Goal: Register for event/course

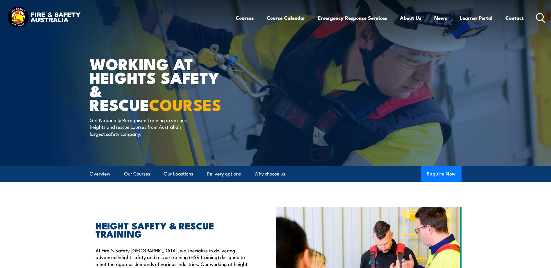
click at [175, 173] on link "Our Locations" at bounding box center [178, 173] width 29 height 15
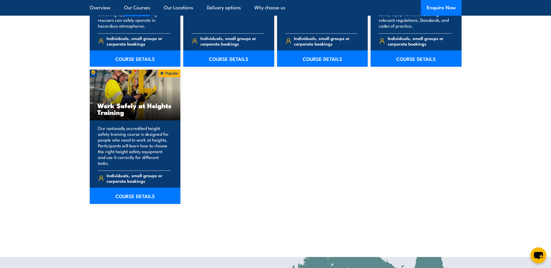
scroll to position [937, 0]
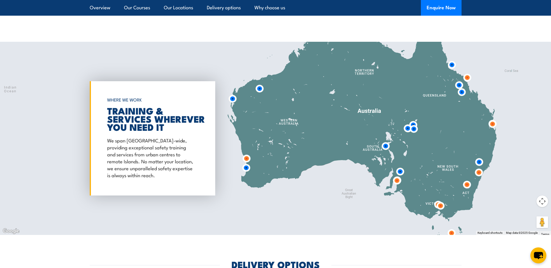
click at [437, 202] on img at bounding box center [440, 205] width 15 height 15
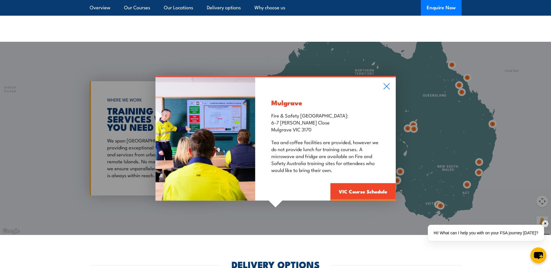
click at [433, 197] on div "Mulgrave Fire & Safety Australia: 6-7 Hartnett Close Mulgrave VIC 3170 Tea and …" at bounding box center [275, 138] width 551 height 193
click at [388, 83] on icon at bounding box center [386, 86] width 7 height 6
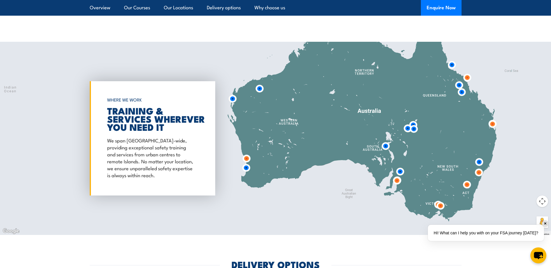
click at [437, 198] on img at bounding box center [440, 205] width 15 height 15
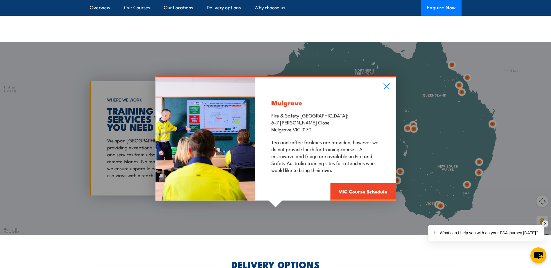
drag, startPoint x: 385, startPoint y: 79, endPoint x: 395, endPoint y: 91, distance: 15.5
click at [385, 83] on icon at bounding box center [386, 86] width 7 height 6
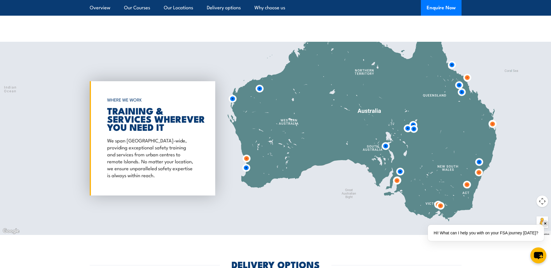
click at [441, 201] on img at bounding box center [440, 205] width 15 height 15
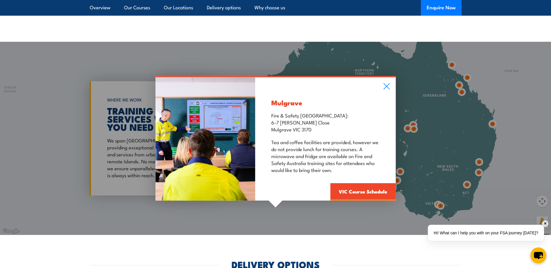
click at [385, 83] on icon at bounding box center [386, 86] width 7 height 6
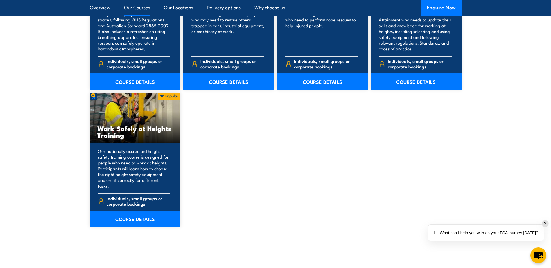
scroll to position [705, 0]
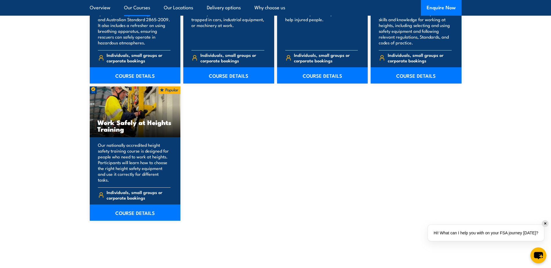
click at [124, 207] on link "COURSE DETAILS" at bounding box center [135, 213] width 91 height 16
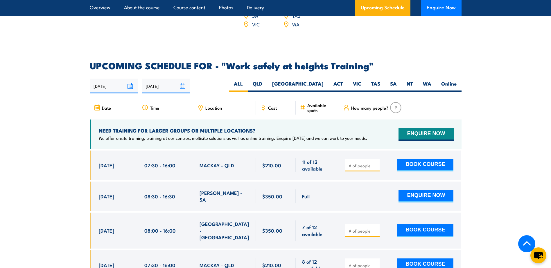
scroll to position [871, 0]
click at [208, 106] on span "Location" at bounding box center [213, 108] width 17 height 5
click at [202, 105] on icon at bounding box center [201, 107] width 4 height 5
click at [357, 81] on label "VIC" at bounding box center [357, 86] width 18 height 11
click at [361, 81] on input "VIC" at bounding box center [363, 83] width 4 height 4
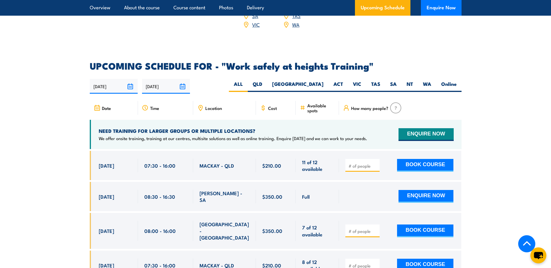
radio input "true"
